Goal: Task Accomplishment & Management: Manage account settings

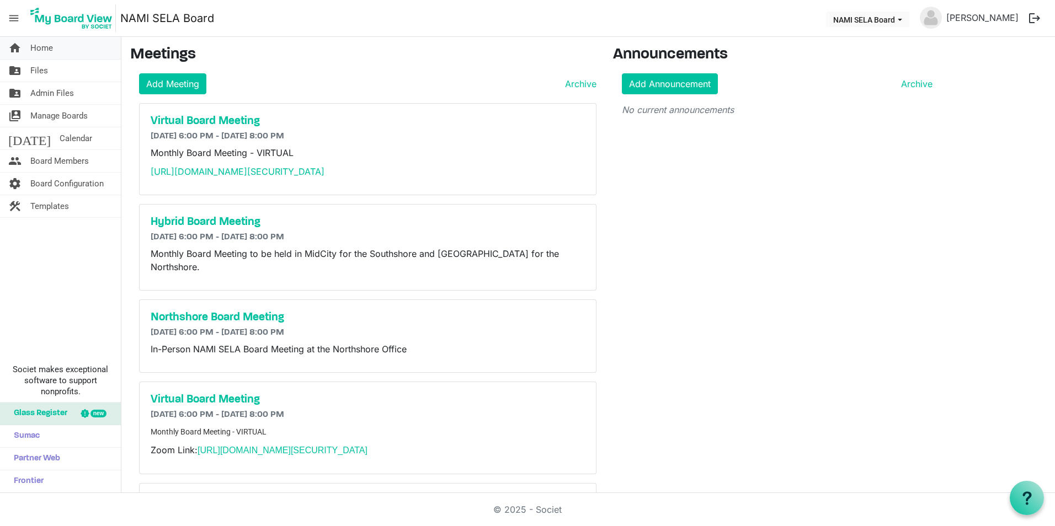
click at [46, 55] on span "Home" at bounding box center [41, 48] width 23 height 22
click at [68, 79] on link "folder_shared Files" at bounding box center [60, 71] width 121 height 22
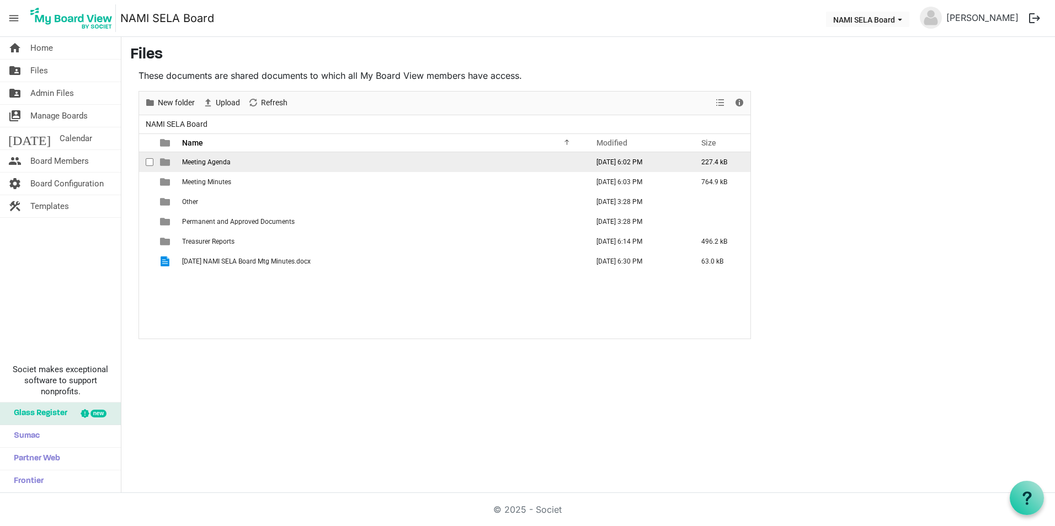
click at [215, 161] on span "Meeting Agenda" at bounding box center [206, 162] width 49 height 8
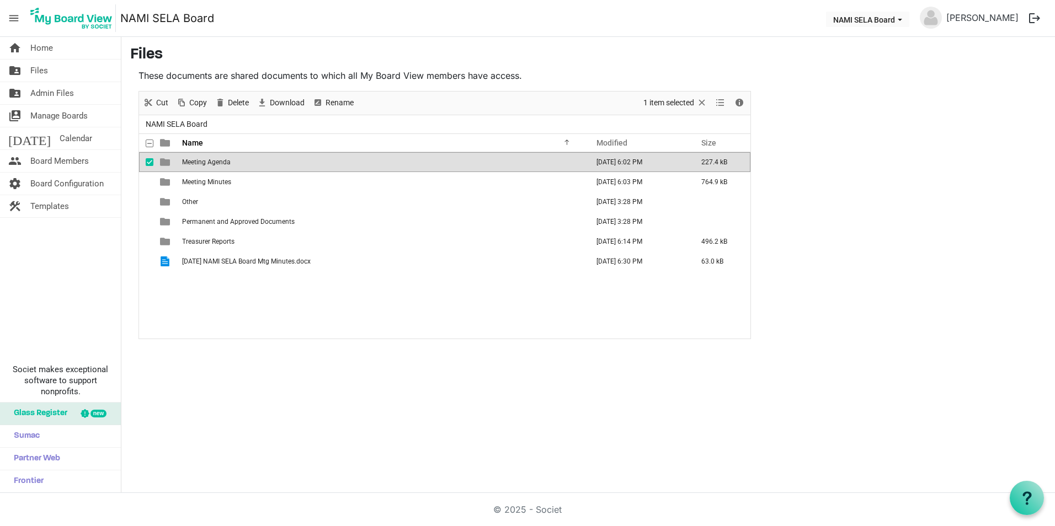
click at [215, 161] on span "Meeting Agenda" at bounding box center [206, 162] width 49 height 8
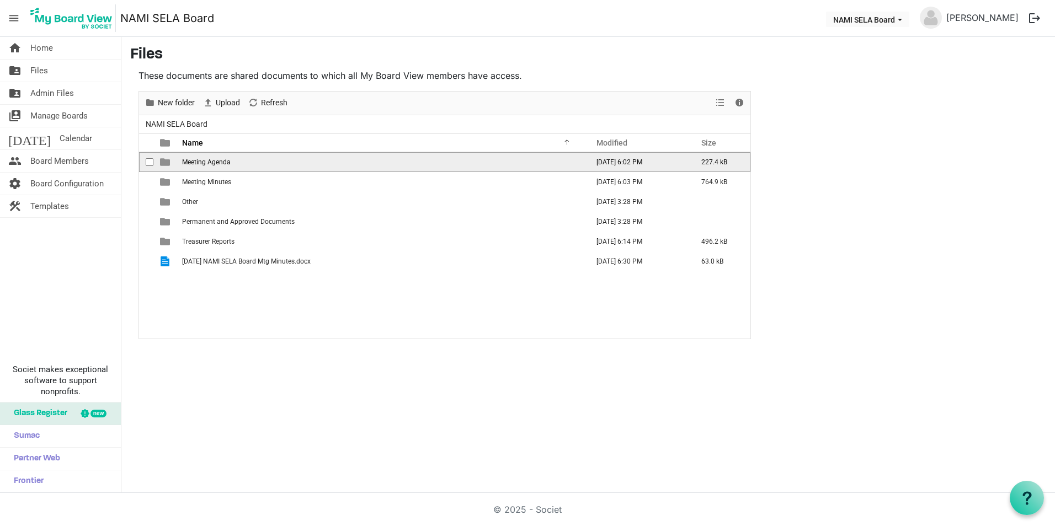
click at [215, 161] on span "Meeting Agenda" at bounding box center [206, 162] width 49 height 8
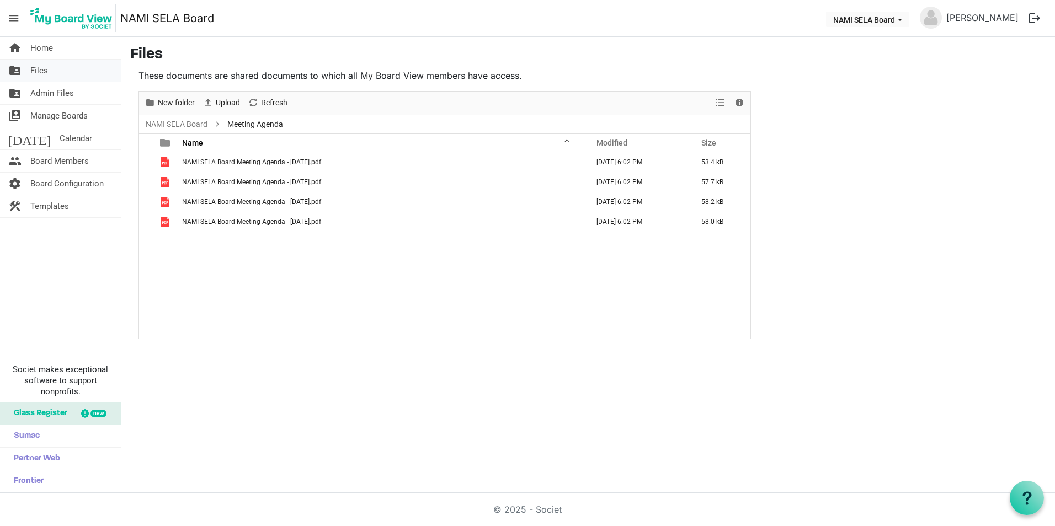
click at [55, 73] on link "folder_shared Files" at bounding box center [60, 71] width 121 height 22
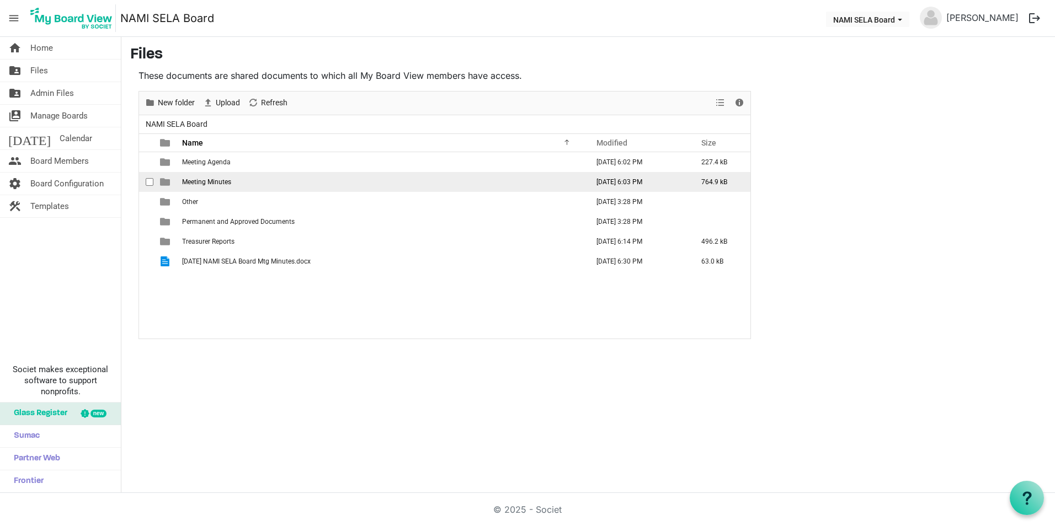
click at [204, 179] on span "Meeting Minutes" at bounding box center [206, 182] width 49 height 8
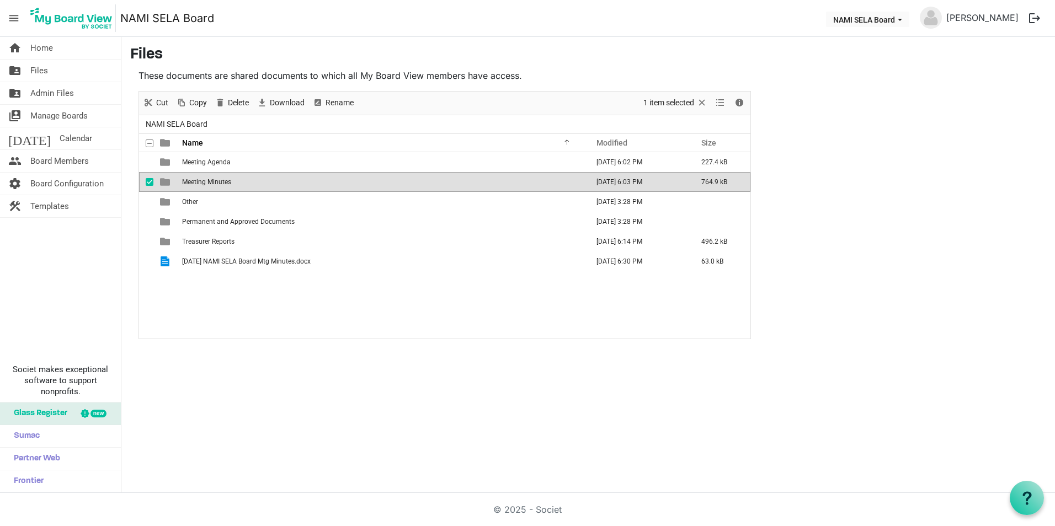
click at [204, 179] on span "Meeting Minutes" at bounding box center [206, 182] width 49 height 8
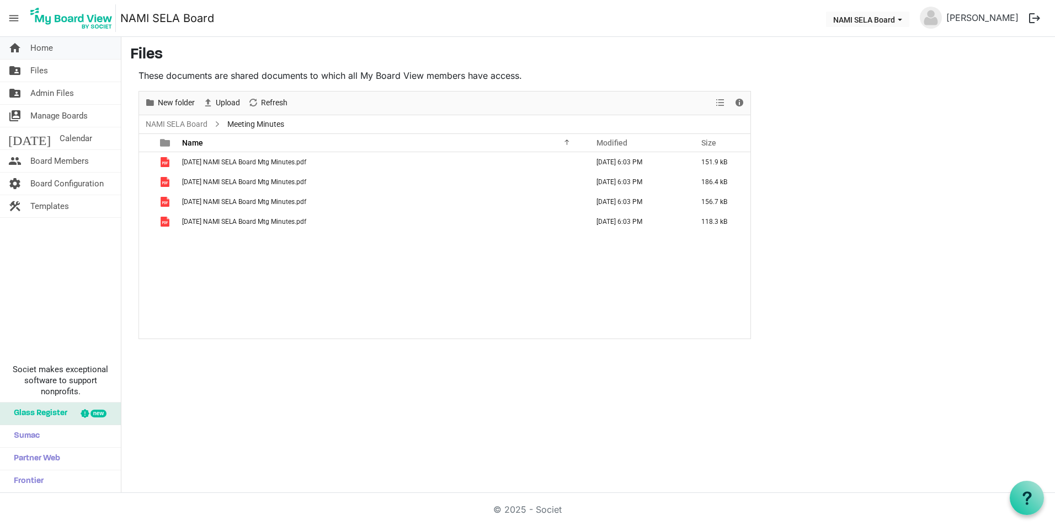
click at [56, 52] on link "home Home" at bounding box center [60, 48] width 121 height 22
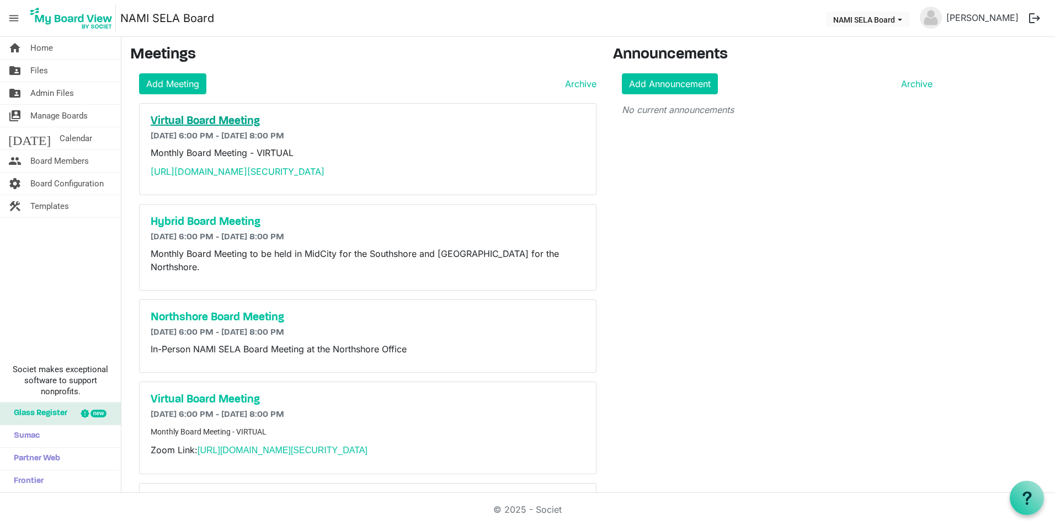
click at [223, 115] on h5 "Virtual Board Meeting" at bounding box center [368, 121] width 434 height 13
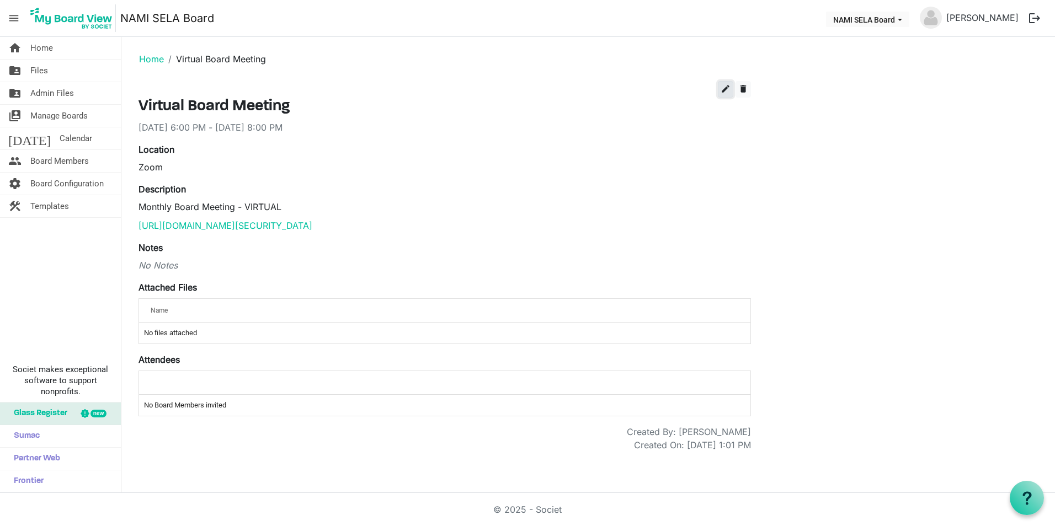
click at [725, 87] on span "edit" at bounding box center [726, 89] width 10 height 10
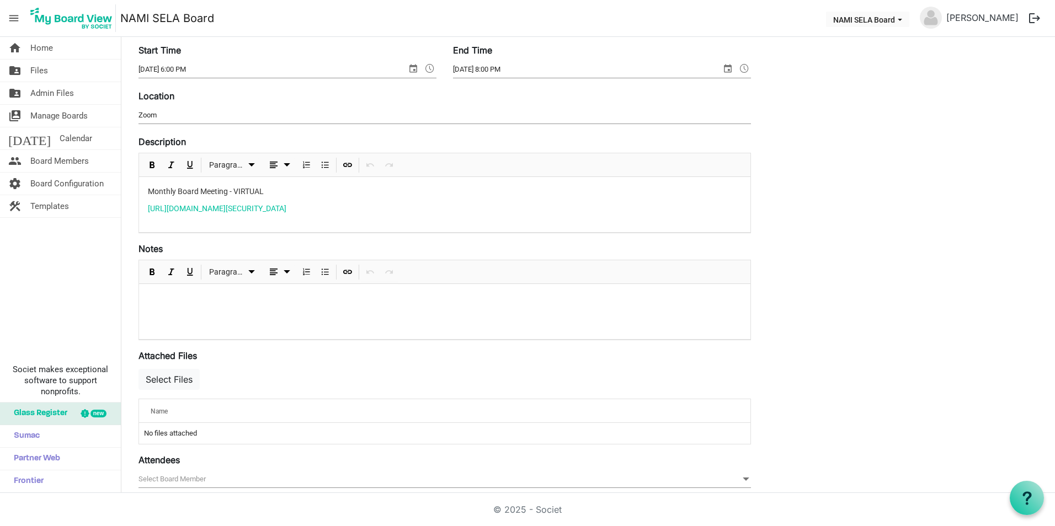
scroll to position [166, 0]
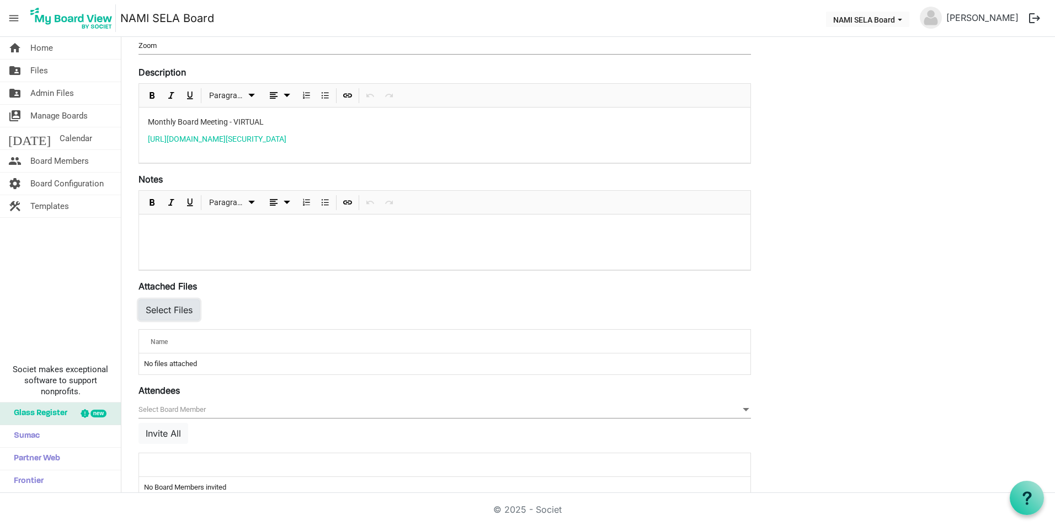
click at [182, 313] on button "Select Files" at bounding box center [168, 310] width 61 height 21
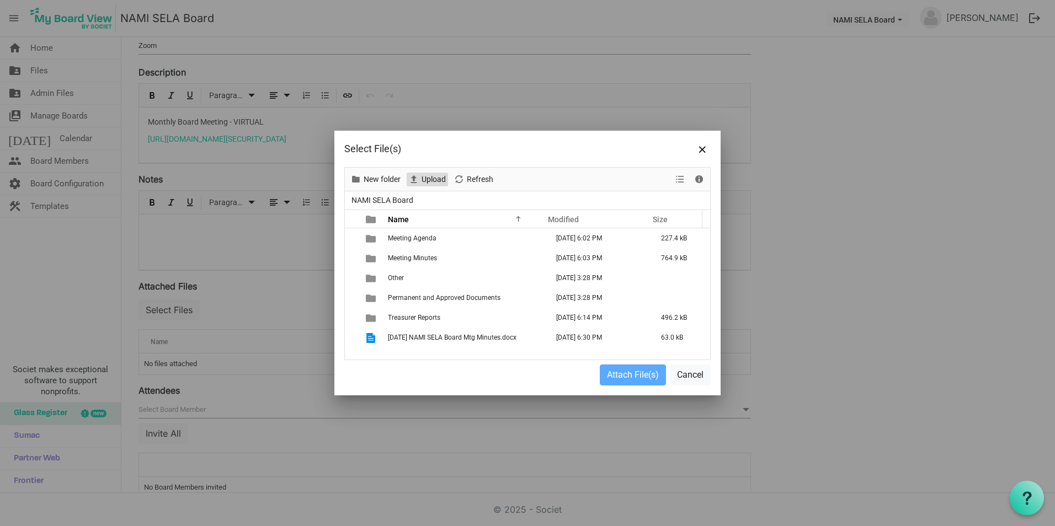
click at [438, 184] on span "Upload" at bounding box center [433, 180] width 26 height 14
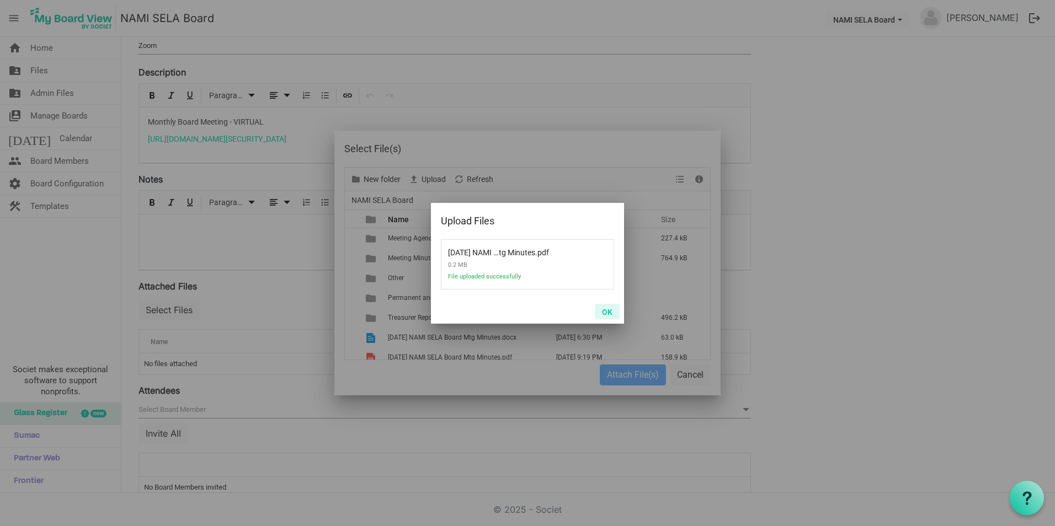
click at [609, 310] on button "OK" at bounding box center [607, 311] width 25 height 15
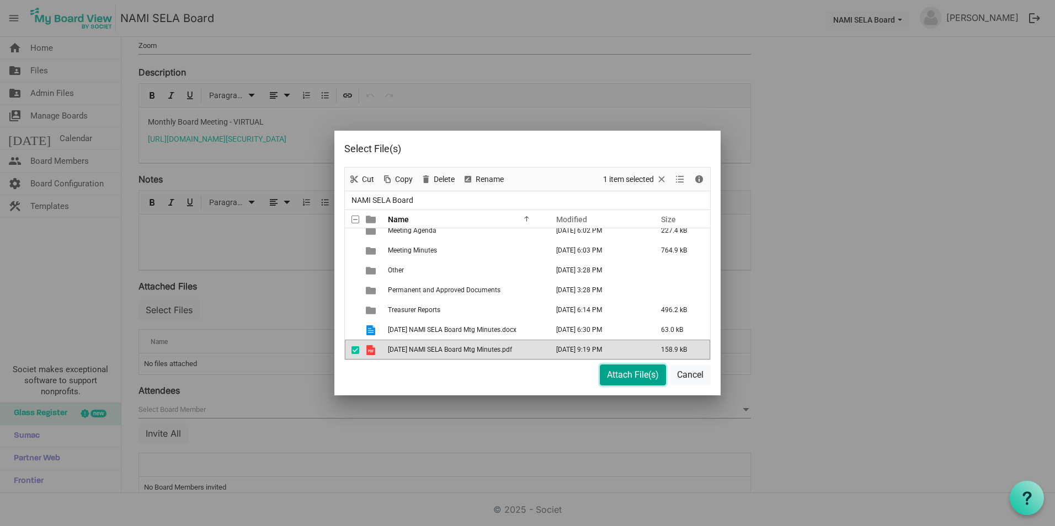
click at [622, 372] on button "Attach File(s)" at bounding box center [633, 375] width 66 height 21
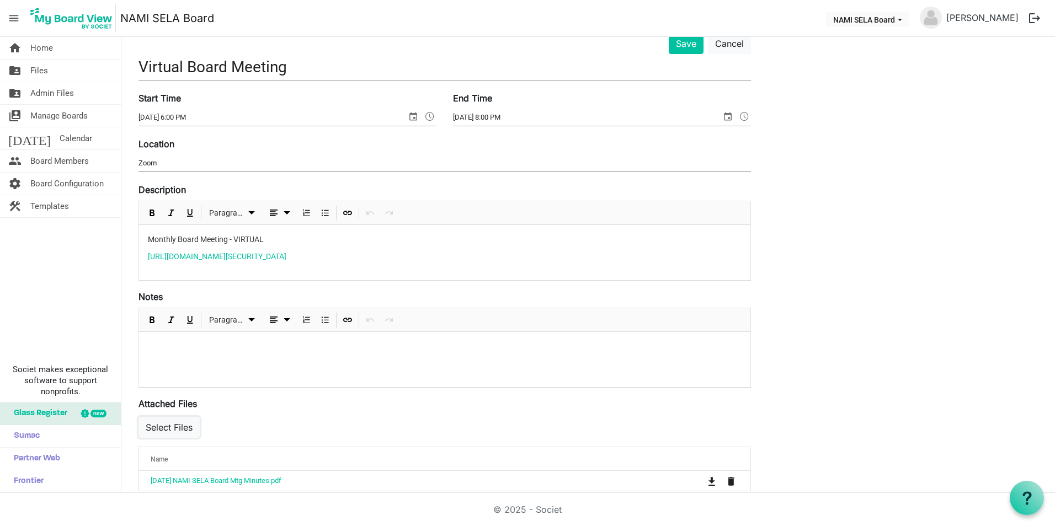
scroll to position [0, 0]
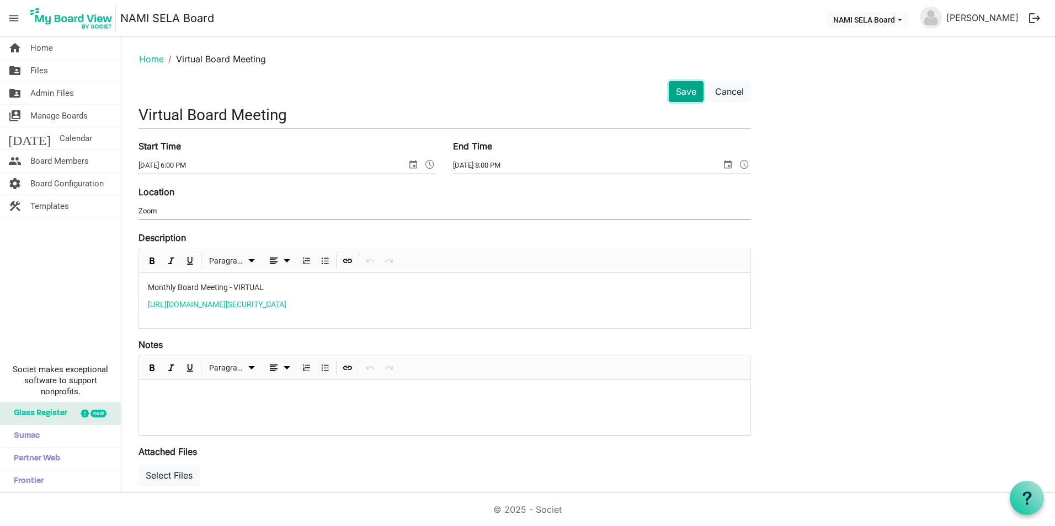
click at [676, 96] on button "Save" at bounding box center [686, 91] width 35 height 21
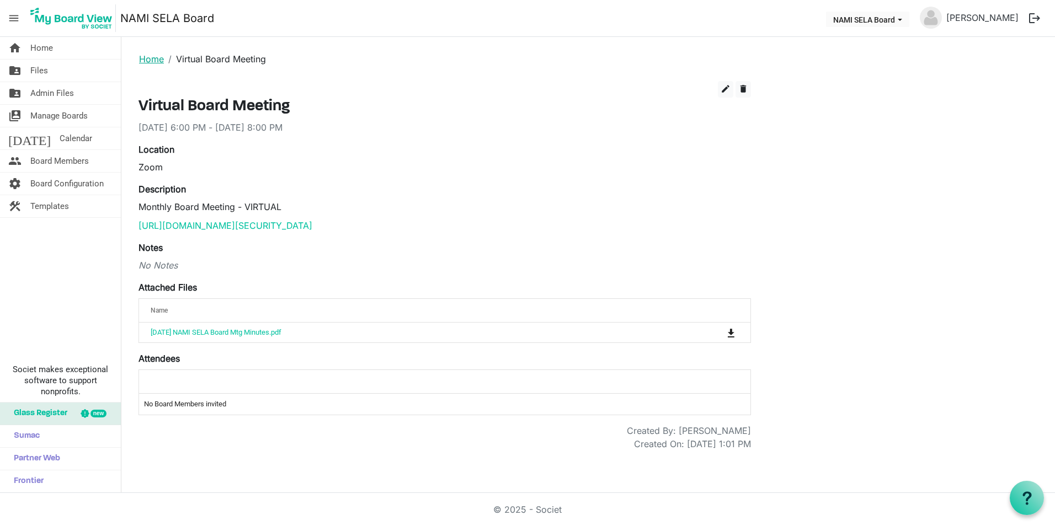
click at [151, 60] on link "Home" at bounding box center [151, 59] width 25 height 11
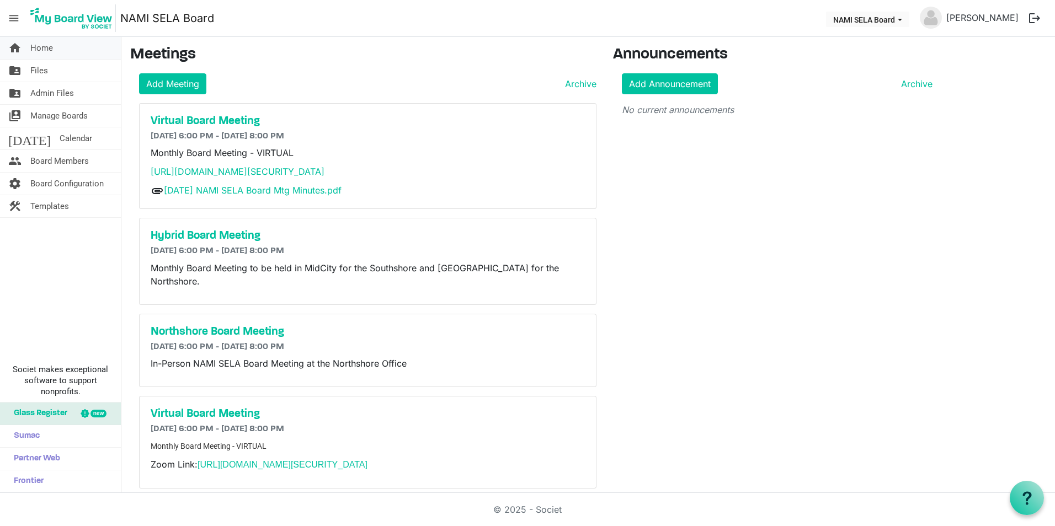
click at [60, 51] on link "home Home" at bounding box center [60, 48] width 121 height 22
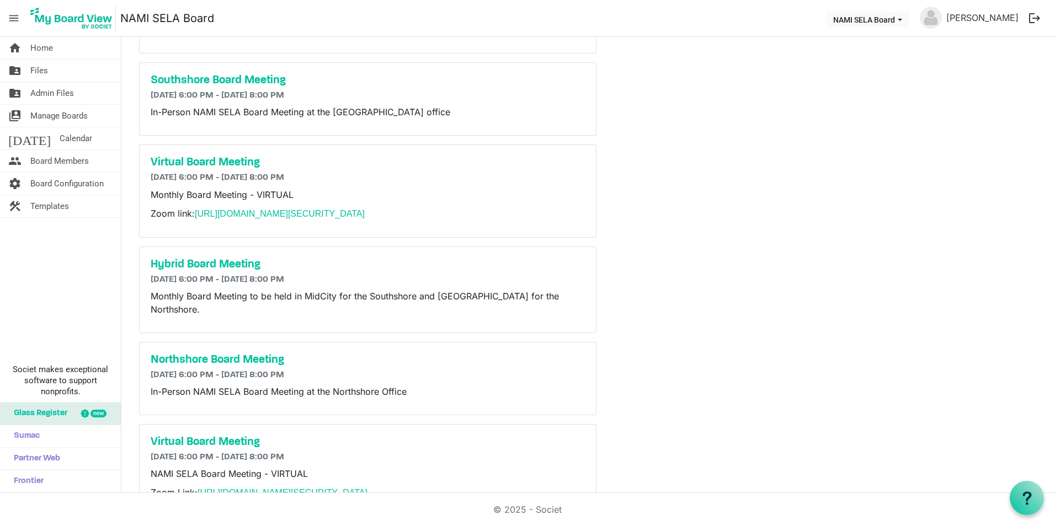
scroll to position [532, 0]
